Goal: Information Seeking & Learning: Find specific fact

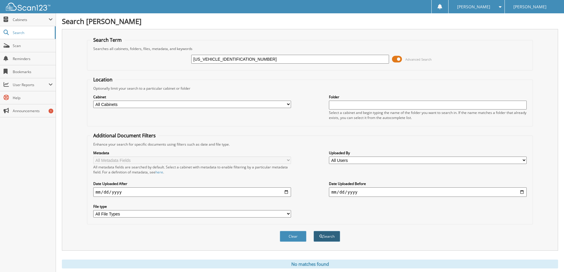
click at [335, 235] on button "Search" at bounding box center [326, 236] width 27 height 11
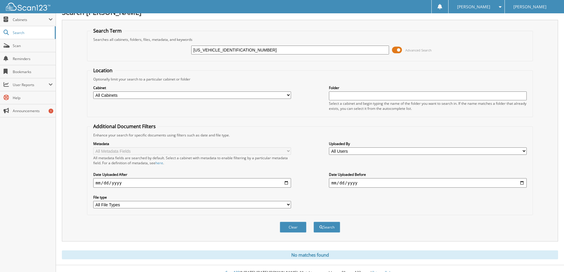
scroll to position [17, 0]
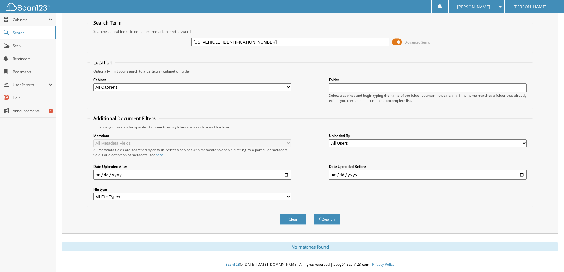
click at [247, 45] on input "1FTFW3LD0RFA25743" at bounding box center [290, 42] width 198 height 9
click at [212, 43] on input "1FTFW3LD0RFA25743" at bounding box center [290, 42] width 198 height 9
click at [227, 89] on select "All Cabinets 2025 FORD NEW DEALS 2025 FORD USED DEALS z2022 FORD NEW DEALS z202…" at bounding box center [192, 86] width 198 height 7
click at [237, 34] on div "1FTFW3LD0RFA25743 Advanced Search" at bounding box center [309, 42] width 439 height 16
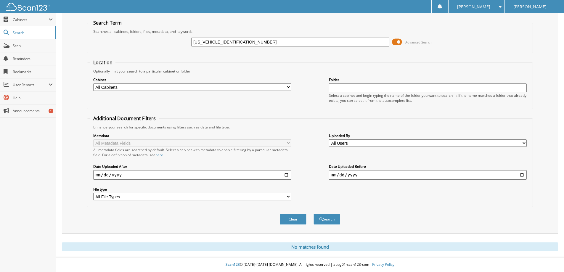
click at [235, 40] on input "1FTFW3LD0RFA25743" at bounding box center [290, 42] width 198 height 9
click at [315, 72] on div "Optionally limit your search to a particular cabinet or folder" at bounding box center [309, 71] width 439 height 5
click at [329, 212] on div "Clear Search" at bounding box center [310, 219] width 446 height 24
click at [328, 216] on button "Search" at bounding box center [326, 219] width 27 height 11
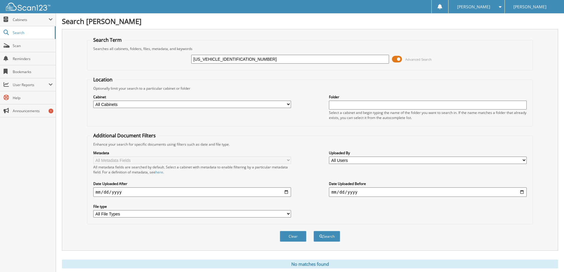
click at [240, 57] on input "1FTFW3LD0RFA25743" at bounding box center [290, 59] width 198 height 9
paste input "01"
type input "1FTFW3LD0RFA25743"
click at [313, 231] on button "Search" at bounding box center [326, 236] width 27 height 11
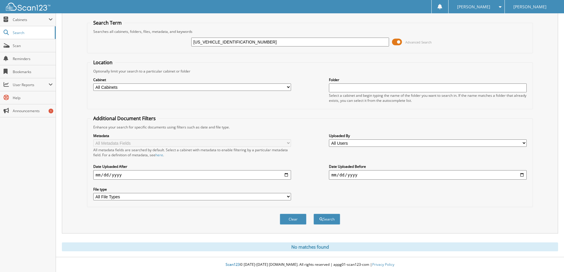
click at [262, 44] on input "[US_VEHICLE_IDENTIFICATION_NUMBER]" at bounding box center [290, 42] width 198 height 9
paste input "BR2X80MKA0101801"
type input "1FTBR2X80MKA01018"
click at [313, 214] on button "Search" at bounding box center [326, 219] width 27 height 11
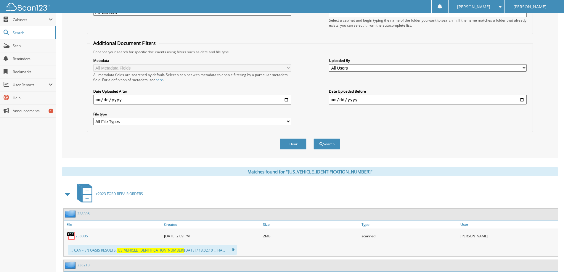
scroll to position [28, 0]
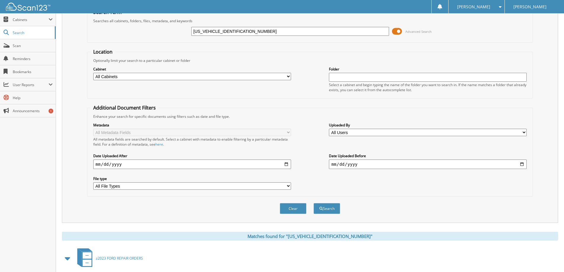
click at [240, 28] on input "1FTBR2X80MKA01018" at bounding box center [290, 31] width 198 height 9
paste input "ER4FH0MLD4227601"
type input "1FTER4FH0MLD42276"
click at [313, 203] on button "Search" at bounding box center [326, 208] width 27 height 11
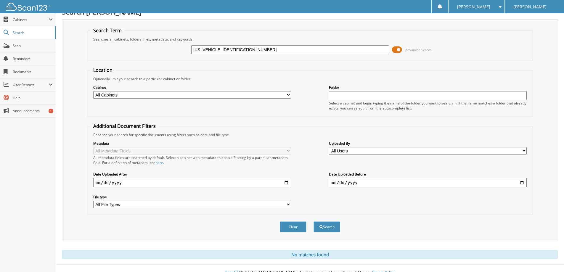
scroll to position [17, 0]
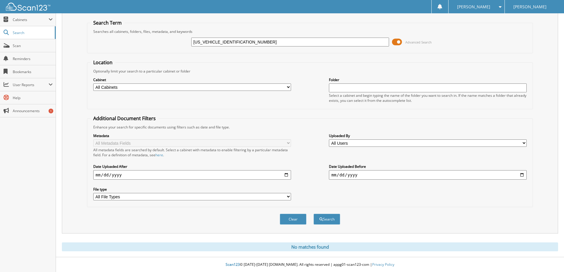
click at [207, 41] on input "1FTER4FH0MLD42276" at bounding box center [290, 42] width 198 height 9
paste input "8W3BT4NEF6804501"
type input "1FT8W3BT4NEF68045"
click at [313, 214] on button "Search" at bounding box center [326, 219] width 27 height 11
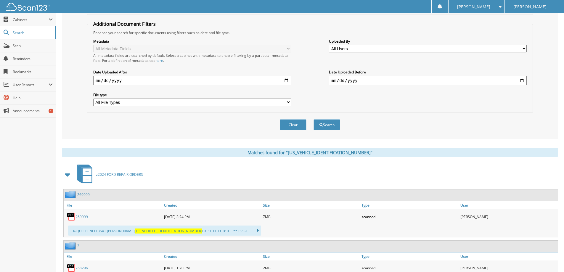
scroll to position [20, 0]
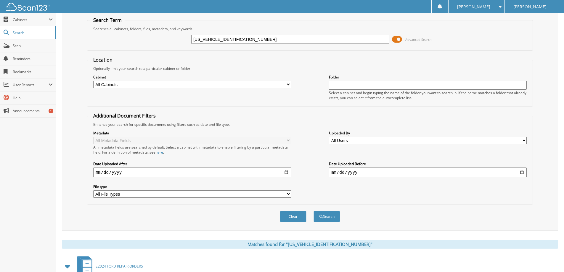
click at [258, 41] on input "[US_VEHICLE_IDENTIFICATION_NUMBER]" at bounding box center [290, 39] width 198 height 9
paste input "FW1E5XNFC3612801"
type input "[US_VEHICLE_IDENTIFICATION_NUMBER]"
click at [313, 211] on button "Search" at bounding box center [326, 216] width 27 height 11
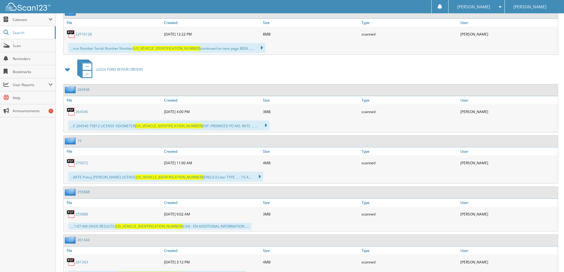
scroll to position [266, 0]
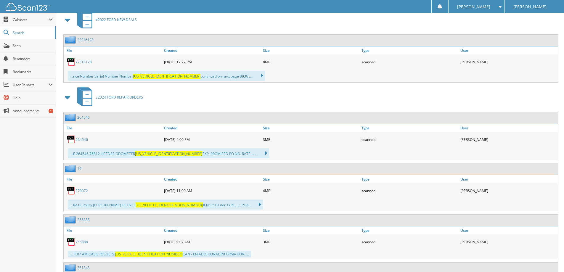
click at [84, 63] on link "22F16128" at bounding box center [83, 61] width 16 height 5
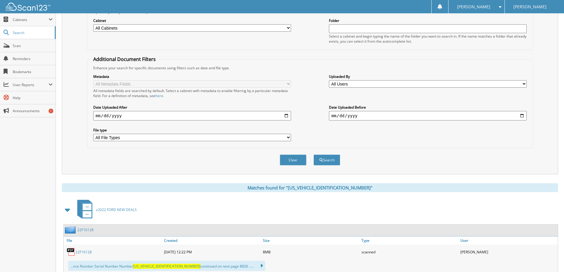
scroll to position [0, 0]
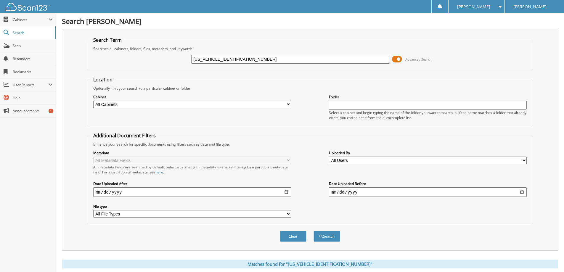
click at [269, 62] on input "1FTFW1E5XNFC36128" at bounding box center [290, 59] width 198 height 9
paste input "EW1E55LFC6137901"
type input "1FTEW1E55LFC61379"
click at [313, 231] on button "Search" at bounding box center [326, 236] width 27 height 11
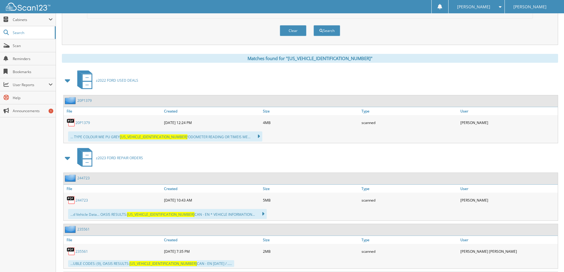
scroll to position [207, 0]
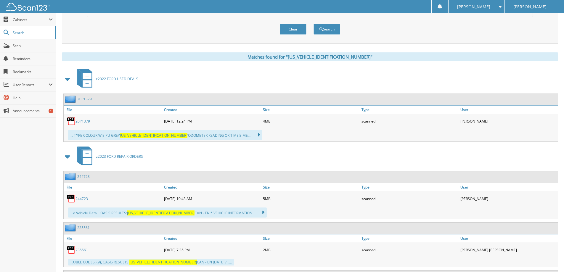
click at [88, 123] on link "20P1379" at bounding box center [82, 121] width 14 height 5
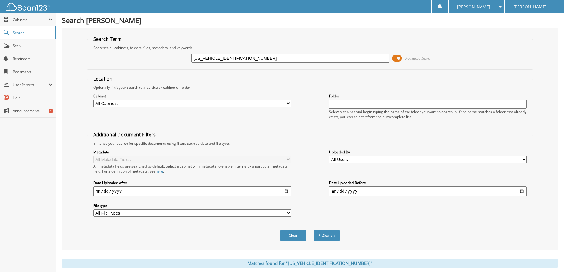
scroll to position [0, 0]
click at [257, 56] on input "[US_VEHICLE_IDENTIFICATION_NUMBER]" at bounding box center [290, 59] width 198 height 9
paste input "FW1ED3NFA7561401"
type input "[US_VEHICLE_IDENTIFICATION_NUMBER]"
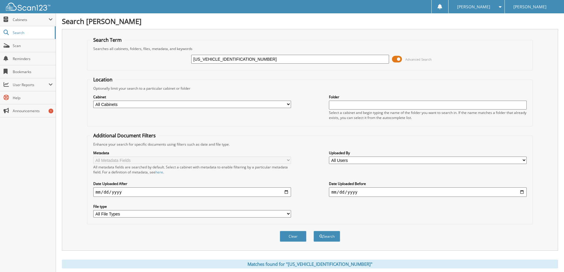
click at [313, 231] on button "Search" at bounding box center [326, 236] width 27 height 11
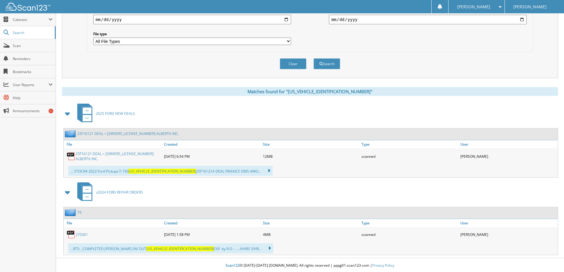
click at [120, 155] on link "25F16121 DEAL = [DRIVERS_LICENSE_NUMBER] ALBERTA INC." at bounding box center [117, 156] width 85 height 10
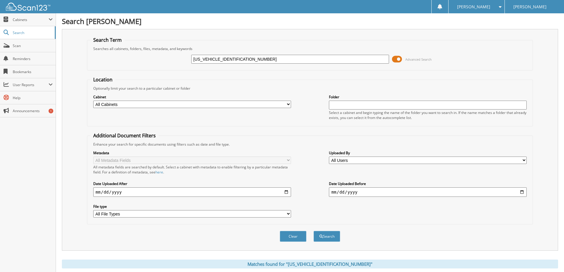
click at [270, 55] on input "[US_VEHICLE_IDENTIFICATION_NUMBER]" at bounding box center [290, 59] width 198 height 9
paste input "58PKE8988001"
type input "[US_VEHICLE_IDENTIFICATION_NUMBER]"
click at [313, 231] on button "Search" at bounding box center [326, 236] width 27 height 11
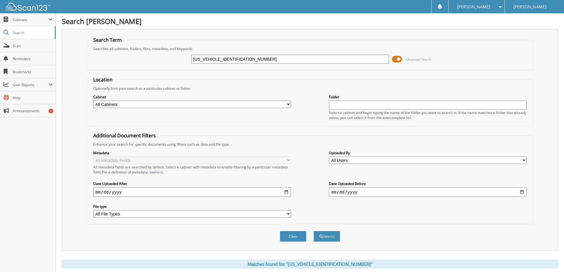
click at [260, 59] on input "1FTFW1E58PKE89880" at bounding box center [290, 59] width 198 height 9
paste input "89NKE8387001"
type input "[US_VEHICLE_IDENTIFICATION_NUMBER]"
click at [313, 231] on button "Search" at bounding box center [326, 236] width 27 height 11
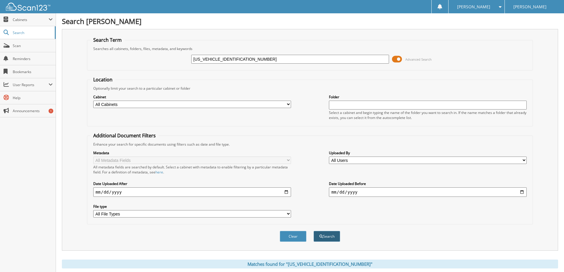
click at [325, 235] on button "Search" at bounding box center [326, 236] width 27 height 11
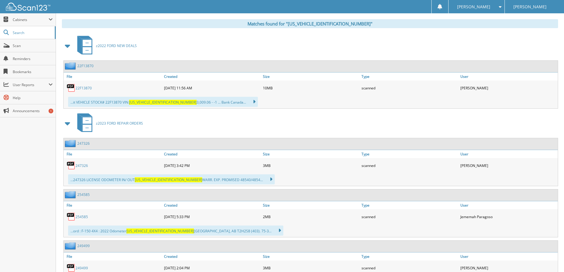
scroll to position [266, 0]
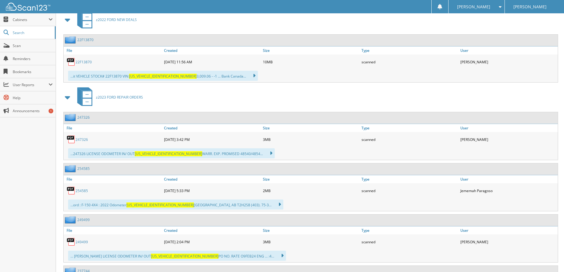
click at [89, 63] on link "22F13870" at bounding box center [83, 61] width 16 height 5
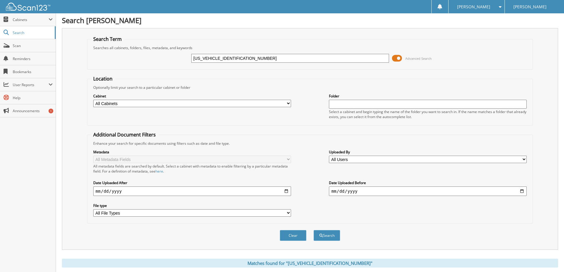
scroll to position [0, 0]
click at [295, 56] on input "1FTFW1E89NKE83870" at bounding box center [290, 59] width 198 height 9
paste input "MEE4GPXPLA7102001"
type input "1FMEE4GPXPLA71020"
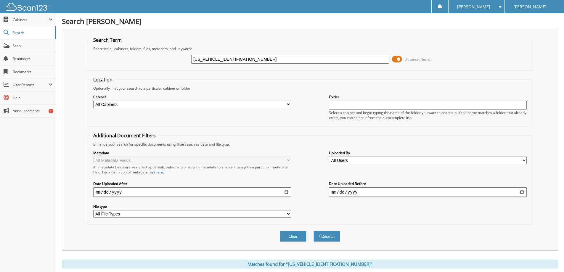
click at [313, 231] on button "Search" at bounding box center [326, 236] width 27 height 11
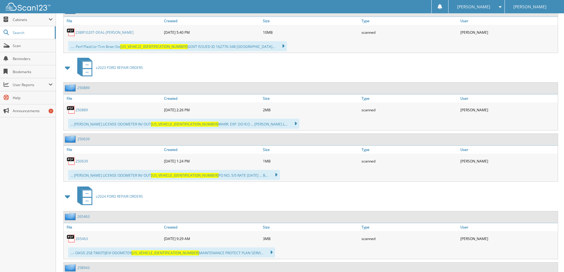
scroll to position [266, 0]
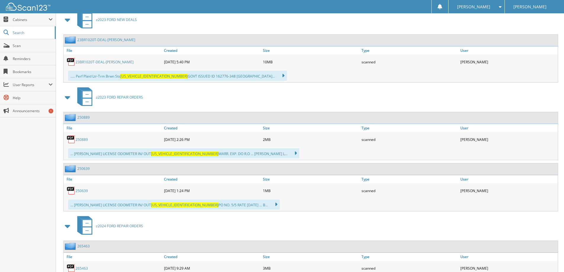
click at [96, 64] on link "23BR1020T-DEAL-TOMCZYK,TREVOR" at bounding box center [104, 61] width 58 height 5
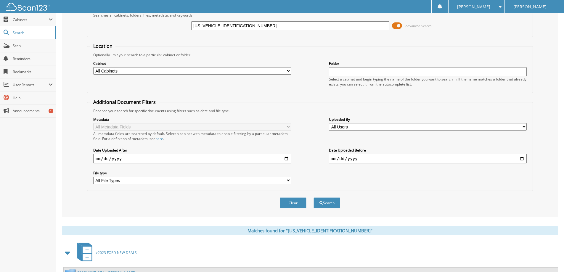
scroll to position [0, 0]
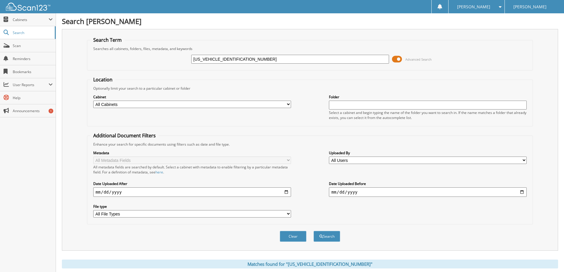
click at [280, 59] on input "1FMEE4GPXPLA71020" at bounding box center [290, 59] width 198 height 9
click at [264, 59] on input "1FMEE4GPXPLA71020" at bounding box center [290, 59] width 198 height 9
drag, startPoint x: 264, startPoint y: 59, endPoint x: 261, endPoint y: 62, distance: 4.4
click at [261, 62] on input "1FMEE4GPXPLA71020" at bounding box center [290, 59] width 198 height 9
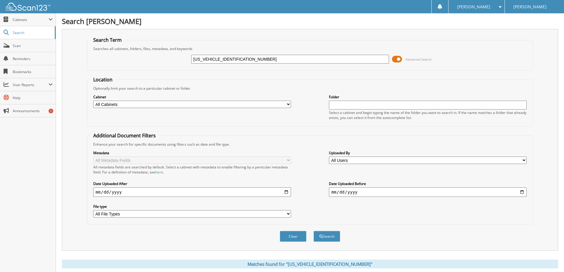
click at [261, 62] on input "1FMEE4GPXPLA71020" at bounding box center [290, 59] width 198 height 9
paste input "CU9GD5HUD7985201"
type input "1FMCU9GD5HUD79852"
click at [313, 231] on button "Search" at bounding box center [326, 236] width 27 height 11
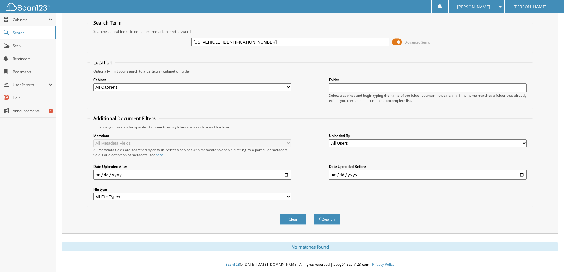
click at [234, 43] on input "[US_VEHICLE_IDENTIFICATION_NUMBER]" at bounding box center [290, 42] width 198 height 9
paste input "[VEHICLE_IDENTIFICATION_NUMBER]"
type input "1FTEW2LP2RKD41698"
click at [313, 214] on button "Search" at bounding box center [326, 219] width 27 height 11
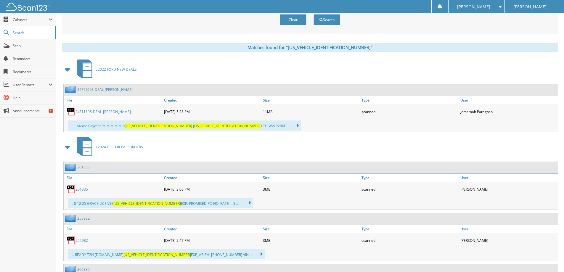
scroll to position [207, 0]
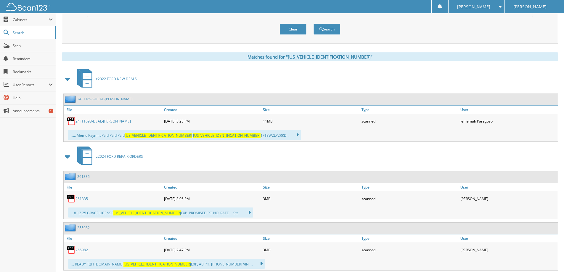
click at [97, 120] on link "24F11698-DEAL-[PERSON_NAME]" at bounding box center [102, 121] width 55 height 5
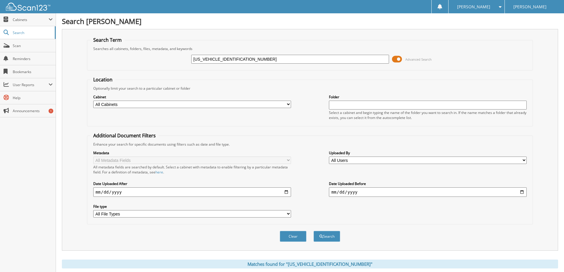
click at [253, 56] on input "1FTEW2LP2RKD41698" at bounding box center [290, 59] width 198 height 9
click at [252, 55] on input "1FTEW2LP2RKD41698" at bounding box center [290, 59] width 198 height 9
paste input "1EPXPFB6236801"
type input "1FTEW1EPXPFB62368"
click at [313, 231] on button "Search" at bounding box center [326, 236] width 27 height 11
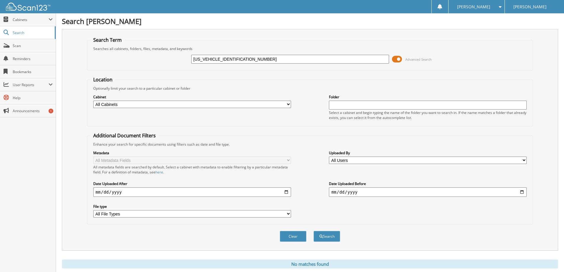
click at [262, 59] on input "[US_VEHICLE_IDENTIFICATION_NUMBER]" at bounding box center [290, 59] width 198 height 9
paste input "[VEHICLE_IDENTIFICATION_NUMBER]"
type input "[US_VEHICLE_IDENTIFICATION_NUMBER]"
click at [313, 231] on button "Search" at bounding box center [326, 236] width 27 height 11
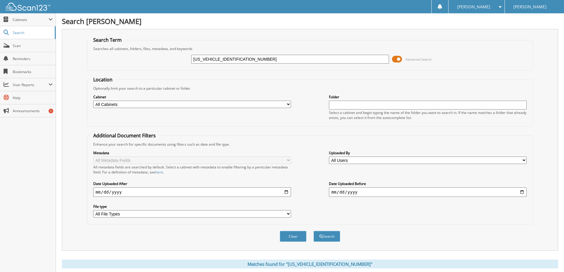
click at [242, 61] on input "[US_VEHICLE_IDENTIFICATION_NUMBER]" at bounding box center [290, 59] width 198 height 9
paste input "[US_VEHICLE_IDENTIFICATION_NUMBER]"
type input "[US_VEHICLE_IDENTIFICATION_NUMBER]"
click at [313, 231] on button "Search" at bounding box center [326, 236] width 27 height 11
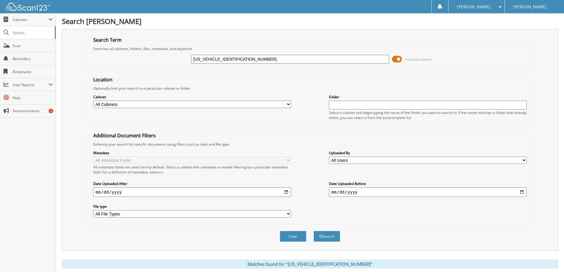
scroll to position [177, 0]
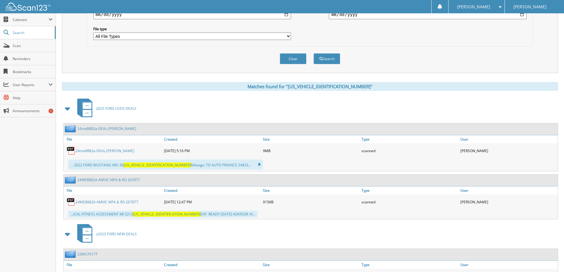
click at [112, 151] on link "24me8882a-DEAL-[PERSON_NAME]" at bounding box center [104, 150] width 59 height 5
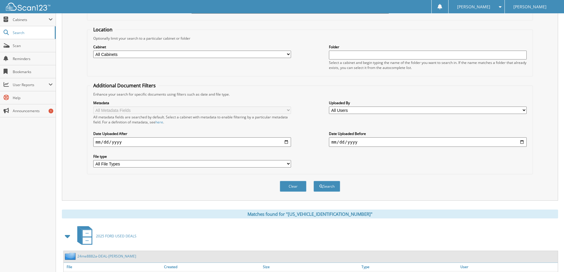
scroll to position [0, 0]
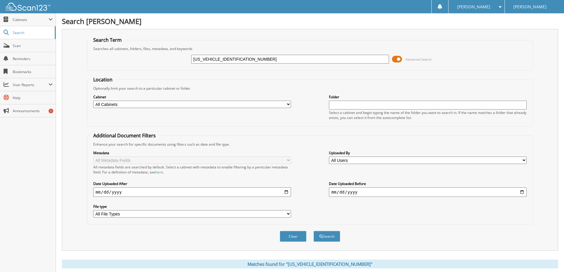
click at [280, 60] on input "[US_VEHICLE_IDENTIFICATION_NUMBER]" at bounding box center [290, 59] width 198 height 9
drag, startPoint x: 280, startPoint y: 60, endPoint x: 270, endPoint y: 56, distance: 11.3
click at [270, 56] on input "[US_VEHICLE_IDENTIFICATION_NUMBER]" at bounding box center [290, 59] width 198 height 9
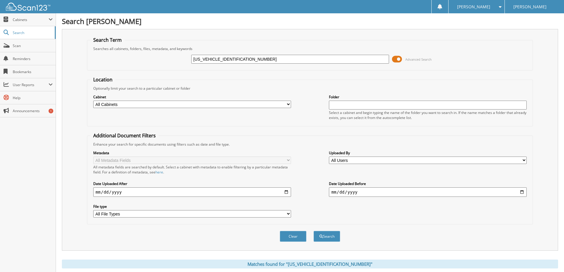
paste input "[VEHICLE_IDENTIFICATION_NUMBER]"
type input "[US_VEHICLE_IDENTIFICATION_NUMBER]"
click at [313, 231] on button "Search" at bounding box center [326, 236] width 27 height 11
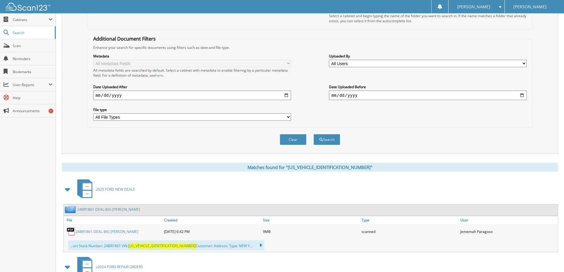
scroll to position [148, 0]
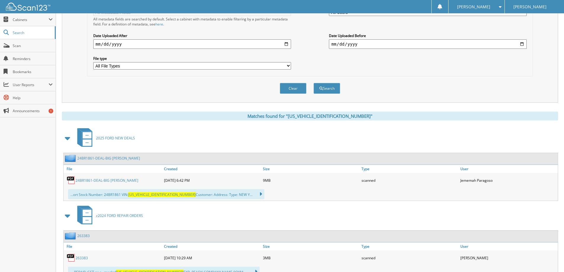
click at [101, 182] on link "24BR1861-DEAL-BIG PLUME, LATESHA" at bounding box center [106, 180] width 63 height 5
click at [448, 1] on div at bounding box center [439, 6] width 17 height 13
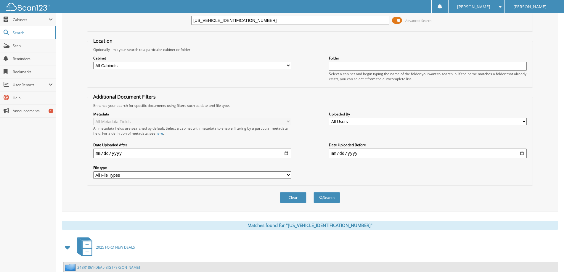
scroll to position [0, 0]
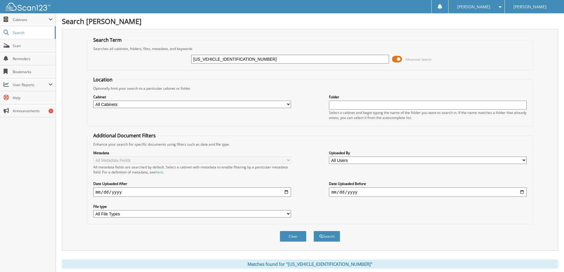
click at [270, 52] on div "1FMDE7BH2RLA91861 Advanced Search" at bounding box center [309, 59] width 439 height 16
click at [267, 56] on input "1FMDE7BH2RLA91861" at bounding box center [290, 59] width 198 height 9
paste input "TFW1E48KKC632110"
type input "[US_VEHICLE_IDENTIFICATION_NUMBER]"
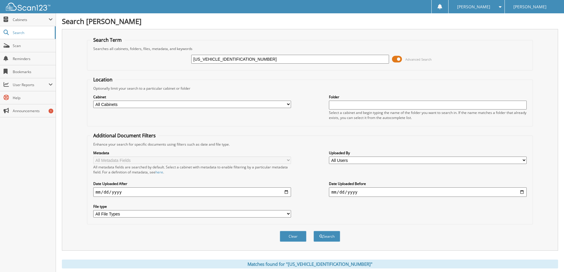
click at [313, 231] on button "Search" at bounding box center [326, 236] width 27 height 11
click at [244, 57] on input "[US_VEHICLE_IDENTIFICATION_NUMBER]" at bounding box center [290, 59] width 198 height 9
click at [243, 57] on input "[US_VEHICLE_IDENTIFICATION_NUMBER]" at bounding box center [290, 59] width 198 height 9
paste input "2FMHK6DT4KBA196700"
type input "[US_VEHICLE_IDENTIFICATION_NUMBER]"
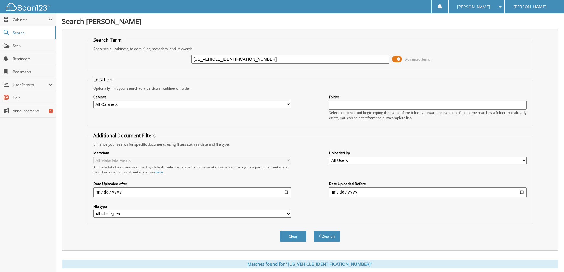
click at [313, 231] on button "Search" at bounding box center [326, 236] width 27 height 11
click at [279, 59] on input "2FMHK6DT4KBA19670" at bounding box center [290, 59] width 198 height 9
paste input "1FTBW9C81RKA5690201"
type input "1FTBW9C81RKA56902"
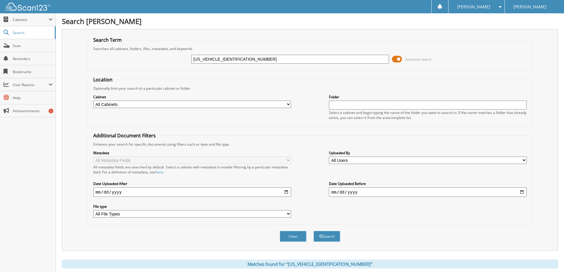
click at [313, 231] on button "Search" at bounding box center [326, 236] width 27 height 11
click at [248, 55] on input "[US_VEHICLE_IDENTIFICATION_NUMBER]" at bounding box center [290, 59] width 198 height 9
paste input "8W2BMXREC6152201"
type input "[US_VEHICLE_IDENTIFICATION_NUMBER]"
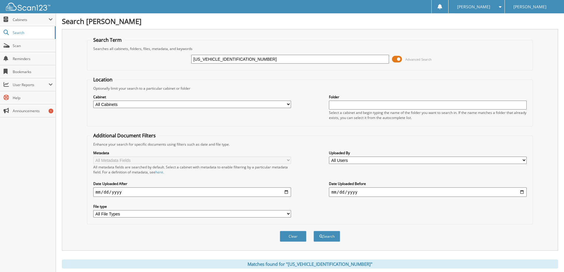
click at [313, 231] on button "Search" at bounding box center [326, 236] width 27 height 11
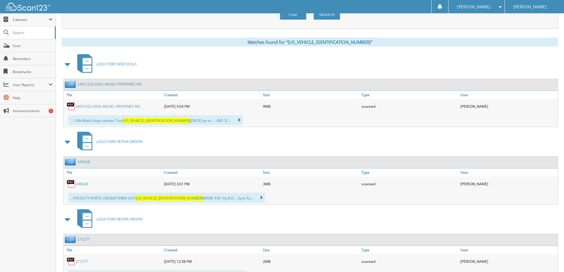
scroll to position [266, 0]
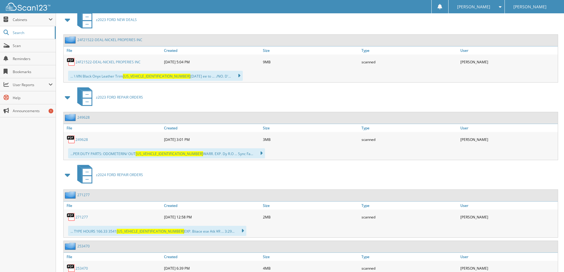
click at [116, 63] on link "24F21522-DEAL-NICKEL PROPERIES INC" at bounding box center [107, 61] width 65 height 5
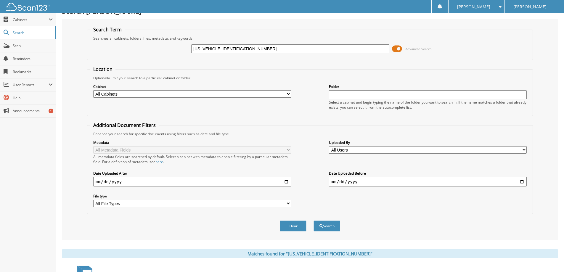
scroll to position [0, 0]
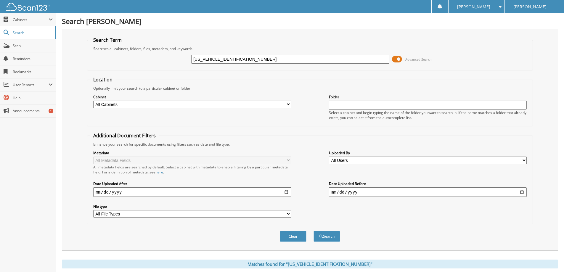
click at [253, 59] on input "[US_VEHICLE_IDENTIFICATION_NUMBER]" at bounding box center [290, 59] width 198 height 9
drag, startPoint x: 253, startPoint y: 59, endPoint x: 217, endPoint y: 60, distance: 36.1
click at [217, 60] on input "[US_VEHICLE_IDENTIFICATION_NUMBER]" at bounding box center [290, 59] width 198 height 9
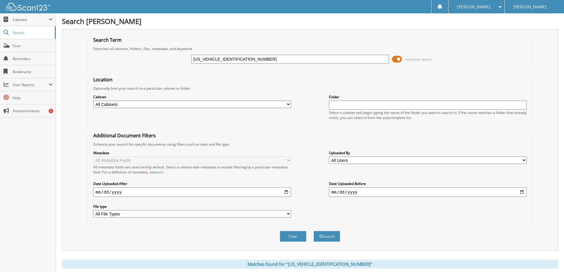
paste input "FW1E80MKD6331101"
type input "[US_VEHICLE_IDENTIFICATION_NUMBER]"
click at [313, 231] on button "Search" at bounding box center [326, 236] width 27 height 11
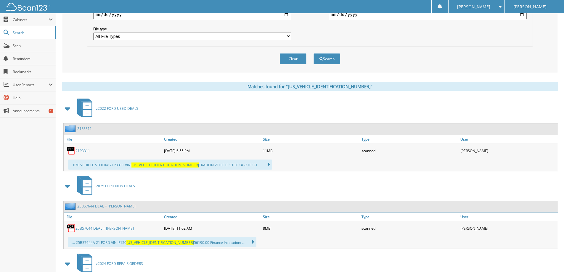
click at [83, 152] on link "21P3311" at bounding box center [82, 150] width 14 height 5
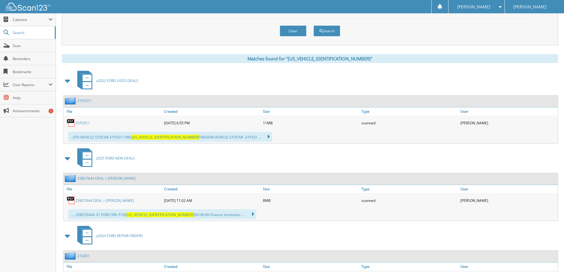
scroll to position [205, 0]
click at [115, 199] on link "25BS7644 DEAL = [PERSON_NAME]" at bounding box center [104, 200] width 58 height 5
